Goal: Task Accomplishment & Management: Manage account settings

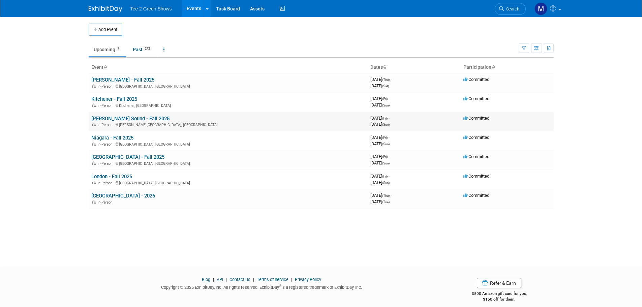
click at [112, 119] on link "[PERSON_NAME] Sound - Fall 2025" at bounding box center [130, 119] width 78 height 6
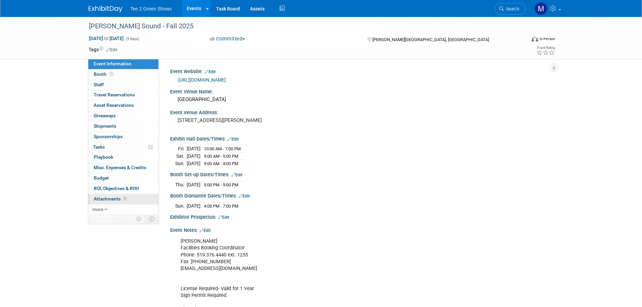
click at [123, 197] on span "1" at bounding box center [124, 198] width 5 height 5
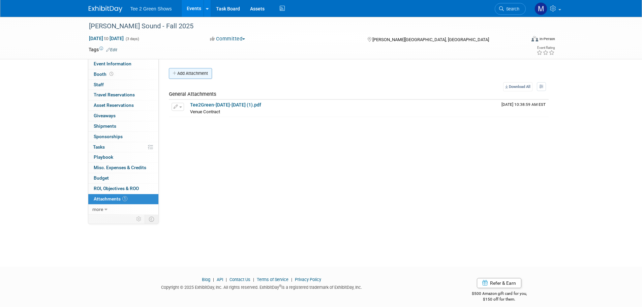
click at [194, 75] on button "Add Attachment" at bounding box center [190, 73] width 43 height 11
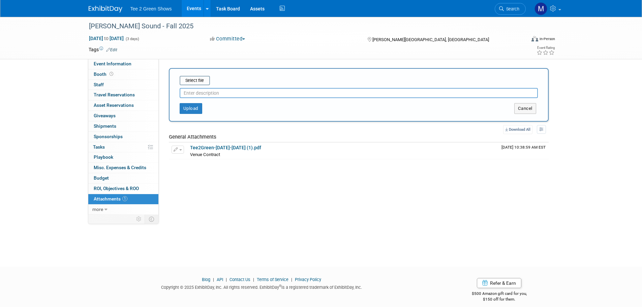
click at [194, 94] on input "text" at bounding box center [359, 93] width 358 height 10
click at [193, 80] on input "file" at bounding box center [169, 80] width 80 height 8
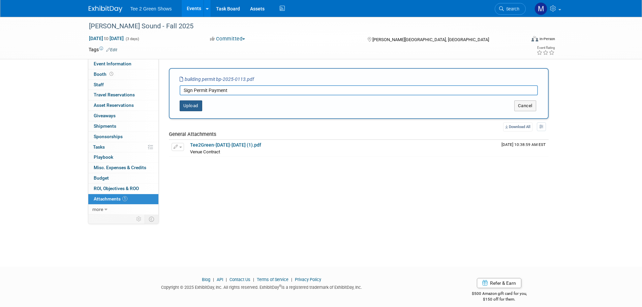
click at [191, 108] on button "Upload" at bounding box center [191, 105] width 23 height 11
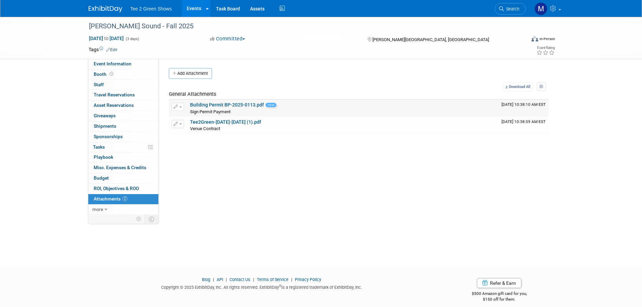
click at [204, 104] on link "Building Permit BP-2025-0113.pdf" at bounding box center [227, 104] width 74 height 5
click at [182, 104] on button "button" at bounding box center [178, 107] width 12 height 8
click at [190, 128] on link "Change Description" at bounding box center [201, 126] width 59 height 9
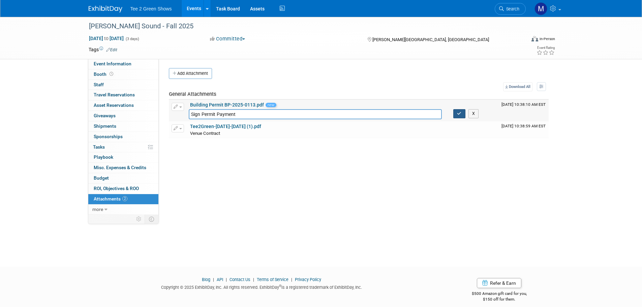
click at [457, 115] on icon "button" at bounding box center [459, 114] width 5 height 4
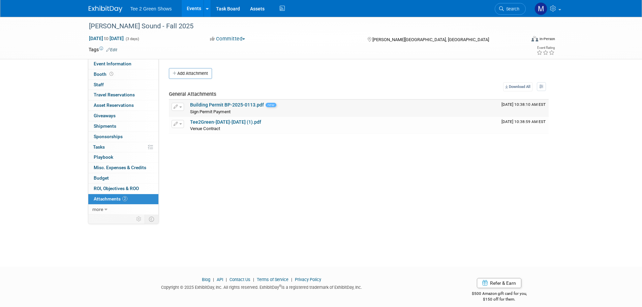
click at [184, 107] on button "button" at bounding box center [178, 107] width 12 height 8
click at [192, 141] on button "Delete Attachment" at bounding box center [201, 141] width 53 height 9
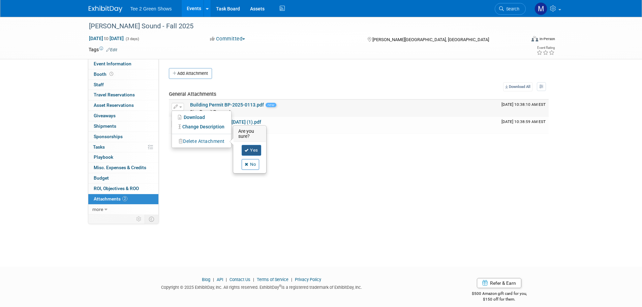
click at [254, 149] on link "Yes" at bounding box center [252, 150] width 20 height 11
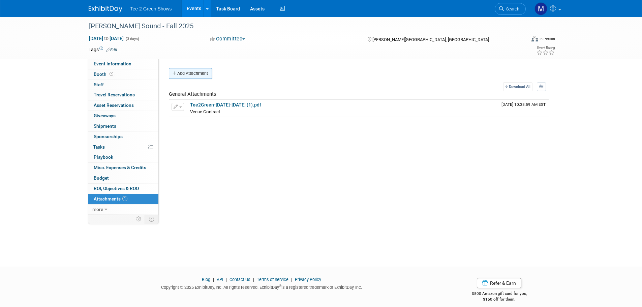
click at [192, 74] on button "Add Attachment" at bounding box center [190, 73] width 43 height 11
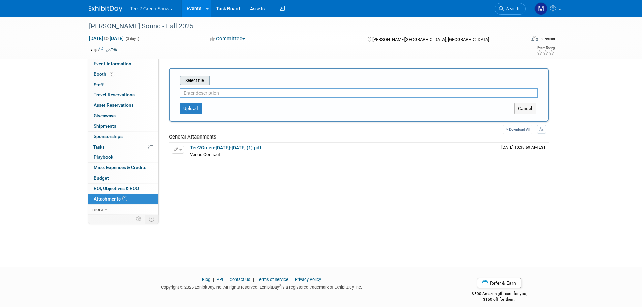
click at [196, 80] on input "file" at bounding box center [169, 80] width 80 height 8
click at [199, 77] on input "file" at bounding box center [169, 80] width 80 height 8
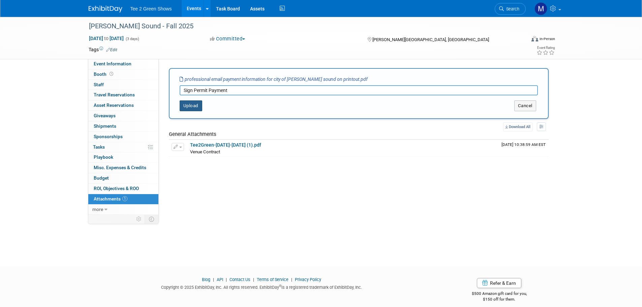
type input "Sign Permit Payment"
click at [190, 107] on button "Upload" at bounding box center [191, 105] width 23 height 11
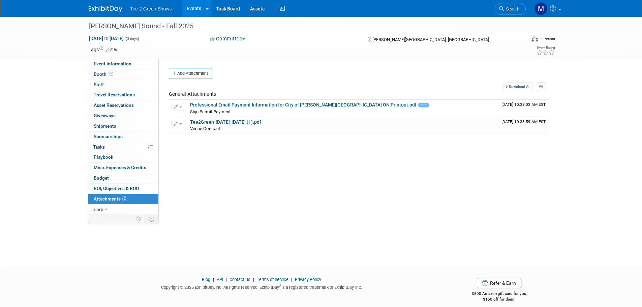
click at [108, 10] on img at bounding box center [106, 9] width 34 height 7
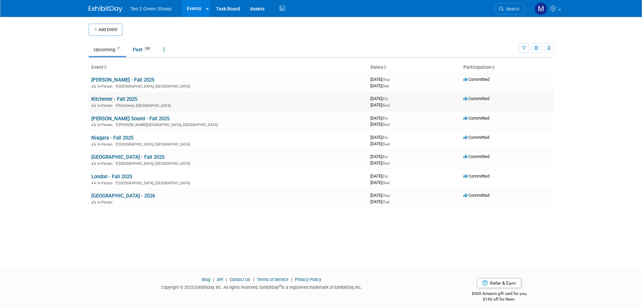
click at [114, 99] on link "Kitchener - Fall 2025" at bounding box center [114, 99] width 46 height 6
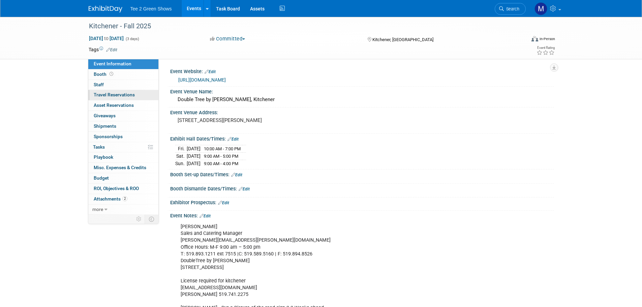
click at [115, 94] on span "Travel Reservations 0" at bounding box center [114, 94] width 41 height 5
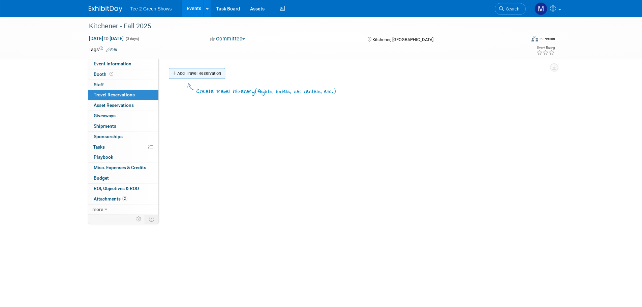
click at [191, 70] on link "Add Travel Reservation" at bounding box center [197, 73] width 56 height 11
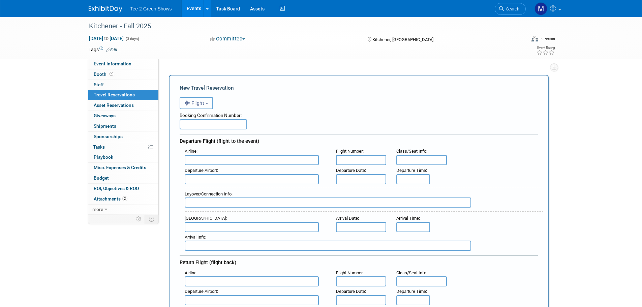
click at [205, 104] on span "Flight" at bounding box center [194, 102] width 20 height 5
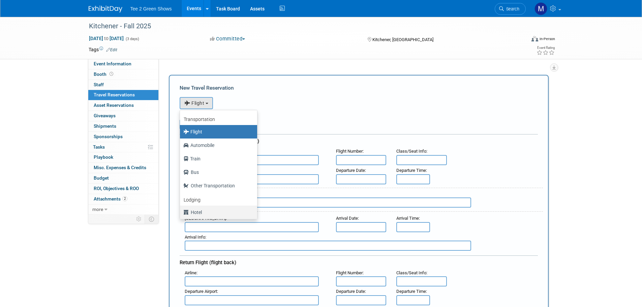
click at [203, 214] on label "Hotel" at bounding box center [216, 212] width 67 height 11
click at [181, 214] on input "Hotel" at bounding box center [179, 211] width 4 height 4
select select "6"
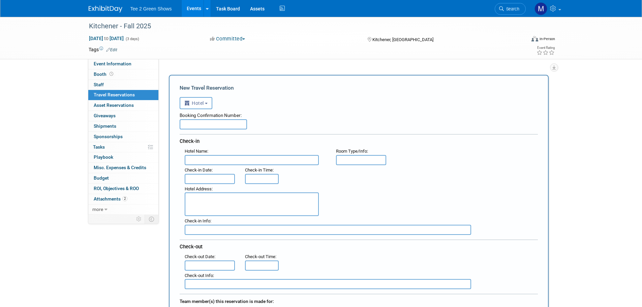
click at [221, 121] on input "text" at bounding box center [213, 124] width 67 height 10
paste input "72066495725340"
type input "72066495725340"
drag, startPoint x: 225, startPoint y: 158, endPoint x: 224, endPoint y: 139, distance: 18.2
click at [225, 158] on input "text" at bounding box center [252, 160] width 134 height 10
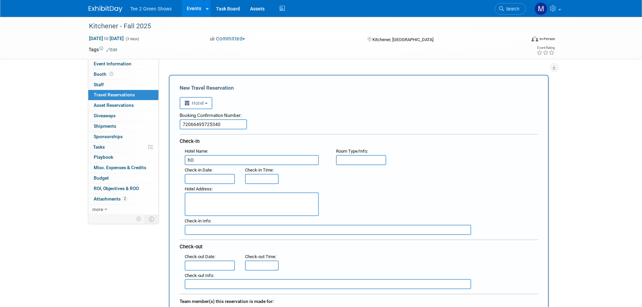
type input "h"
type input "Home2 Suites"
click at [213, 178] on input "text" at bounding box center [210, 179] width 51 height 10
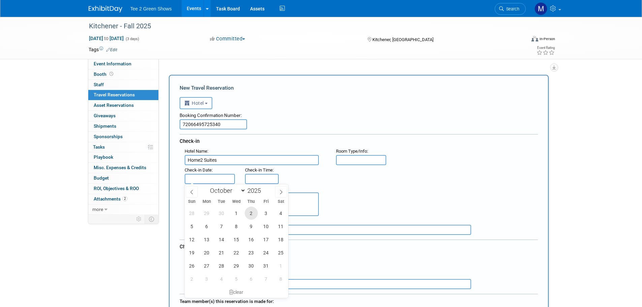
click at [250, 217] on span "2" at bounding box center [251, 213] width 13 height 13
type input "[DATE]"
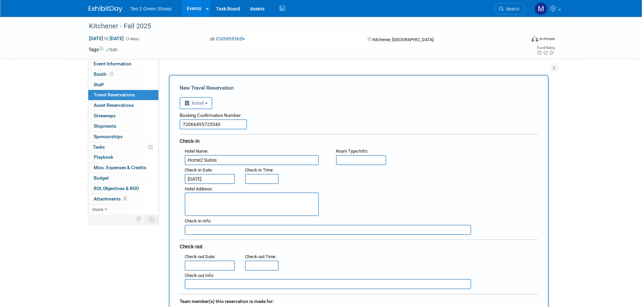
type input "3:00 PM"
click at [254, 175] on input "3:00 PM" at bounding box center [262, 179] width 34 height 10
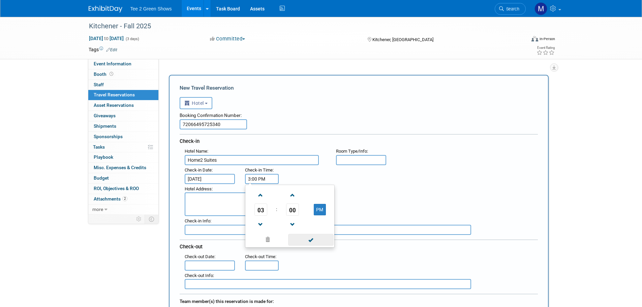
click at [297, 238] on span at bounding box center [310, 240] width 45 height 12
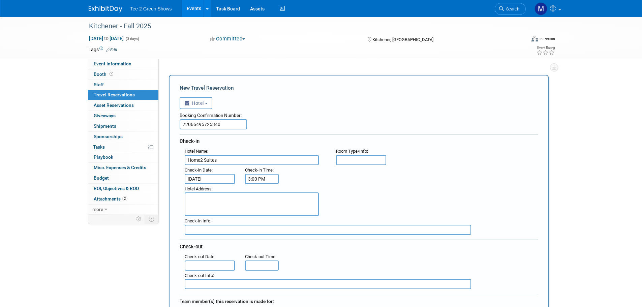
click at [225, 206] on textarea at bounding box center [252, 204] width 134 height 24
type textarea "[STREET_ADDRESS][PERSON_NAME]"
click at [223, 227] on input "text" at bounding box center [328, 230] width 286 height 10
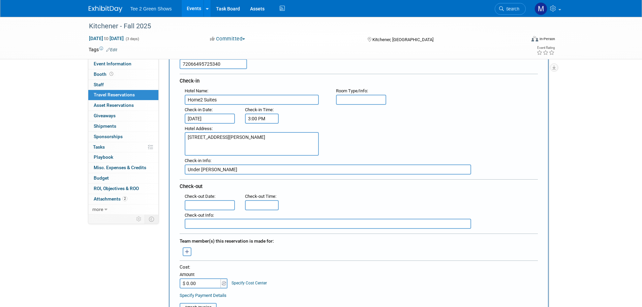
scroll to position [67, 0]
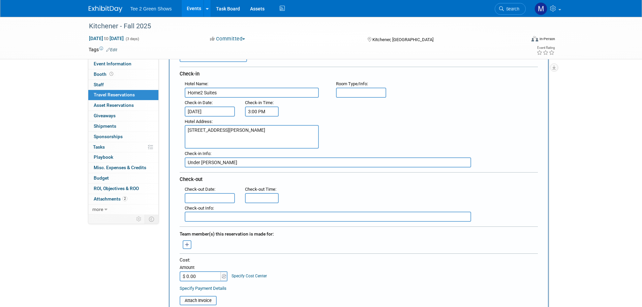
type input "Under [PERSON_NAME]"
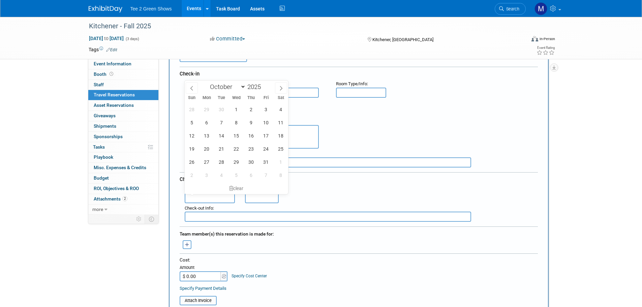
click at [210, 195] on input "text" at bounding box center [210, 198] width 51 height 10
click at [193, 121] on span "5" at bounding box center [191, 122] width 13 height 13
type input "[DATE]"
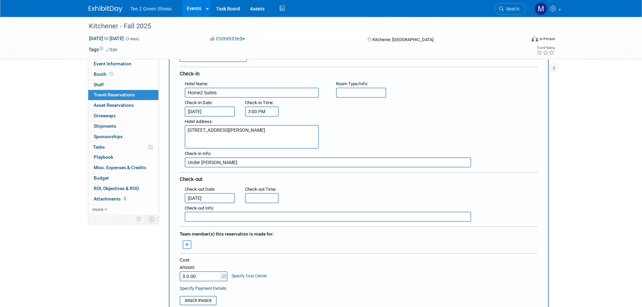
type input "11:00 AM"
click at [257, 199] on input "11:00 AM" at bounding box center [262, 198] width 34 height 10
click at [301, 257] on span at bounding box center [310, 259] width 45 height 12
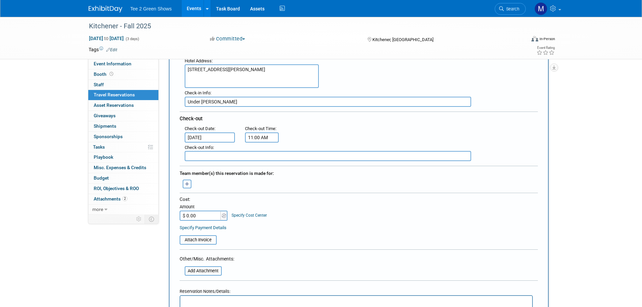
scroll to position [135, 0]
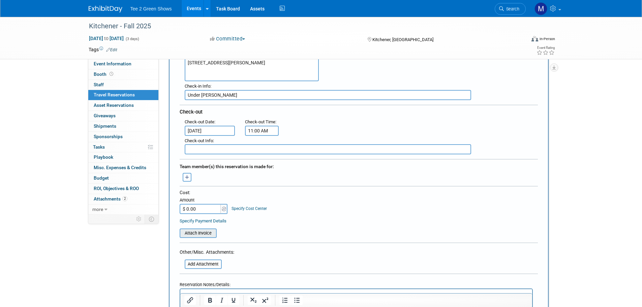
click at [204, 234] on input "file" at bounding box center [176, 233] width 80 height 8
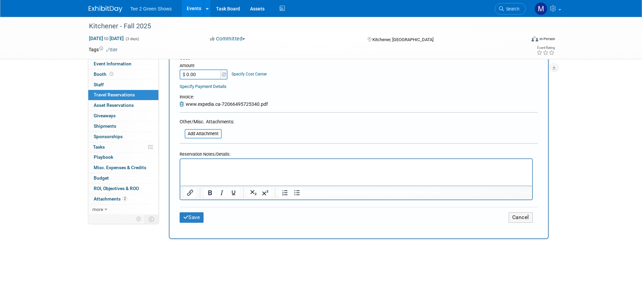
scroll to position [270, 0]
click at [197, 218] on button "Save" at bounding box center [192, 217] width 24 height 10
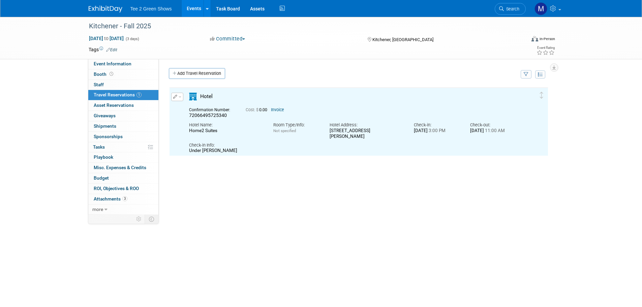
scroll to position [0, 0]
click at [276, 108] on link "Invoice" at bounding box center [277, 109] width 13 height 5
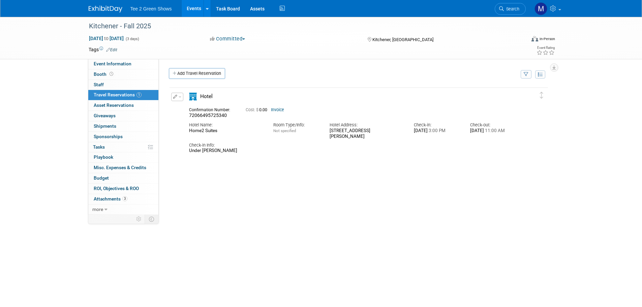
click at [105, 7] on img at bounding box center [106, 9] width 34 height 7
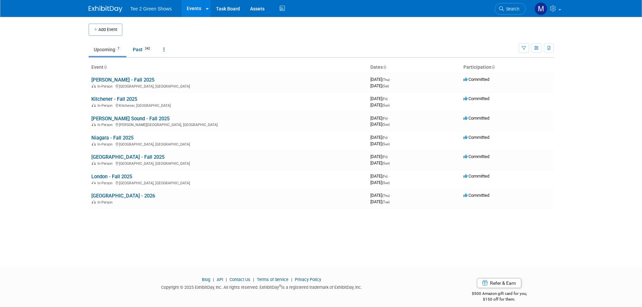
click at [119, 117] on link "[PERSON_NAME] Sound - Fall 2025" at bounding box center [130, 119] width 78 height 6
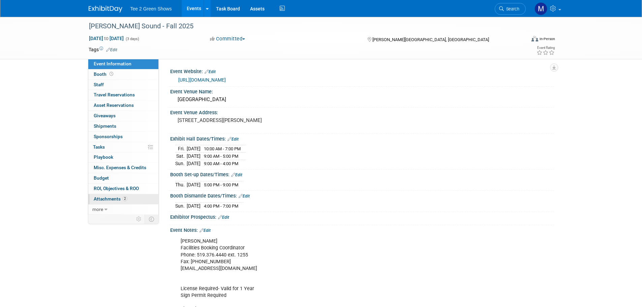
click at [117, 201] on span "Attachments 2" at bounding box center [111, 198] width 34 height 5
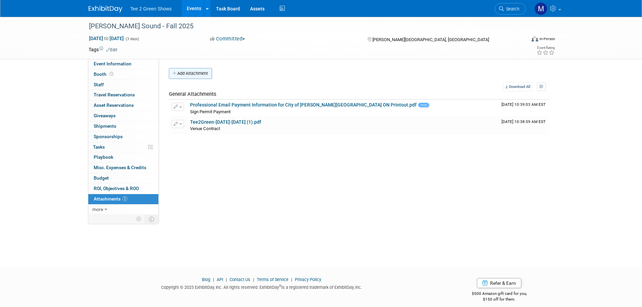
click at [193, 77] on button "Add Attachment" at bounding box center [190, 73] width 43 height 11
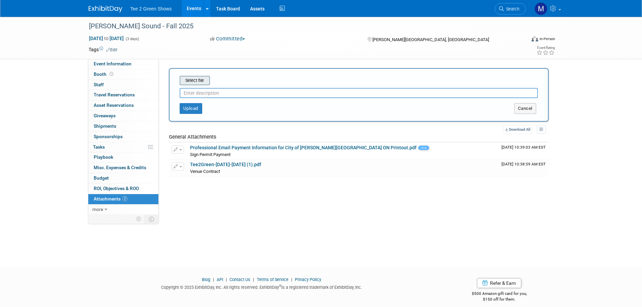
click at [195, 81] on input "file" at bounding box center [169, 80] width 80 height 8
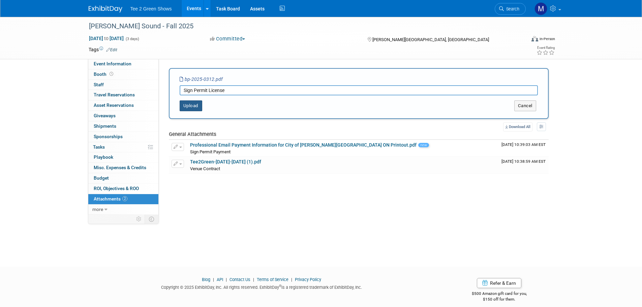
type input "Sign Permit License"
click at [194, 103] on button "Upload" at bounding box center [191, 105] width 23 height 11
